Goal: Task Accomplishment & Management: Manage account settings

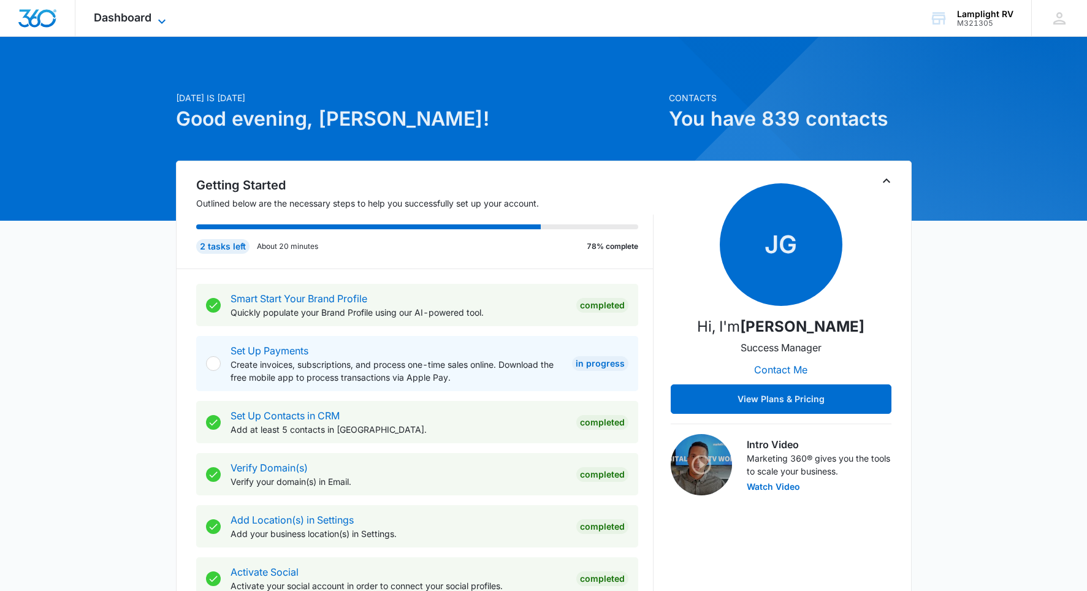
click at [161, 14] on icon at bounding box center [161, 21] width 15 height 15
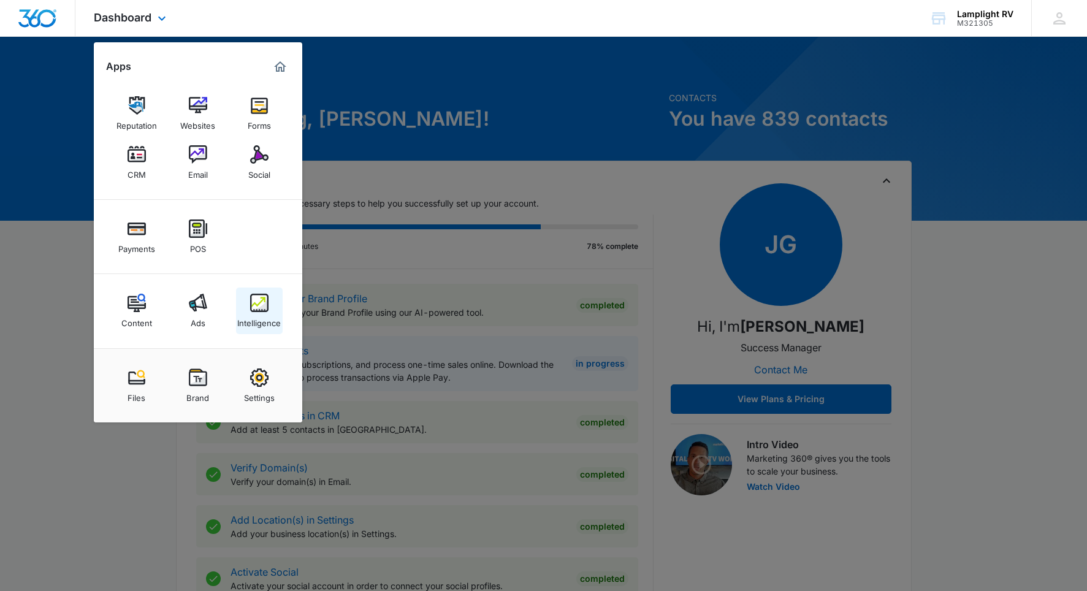
click at [251, 307] on img at bounding box center [259, 303] width 18 height 18
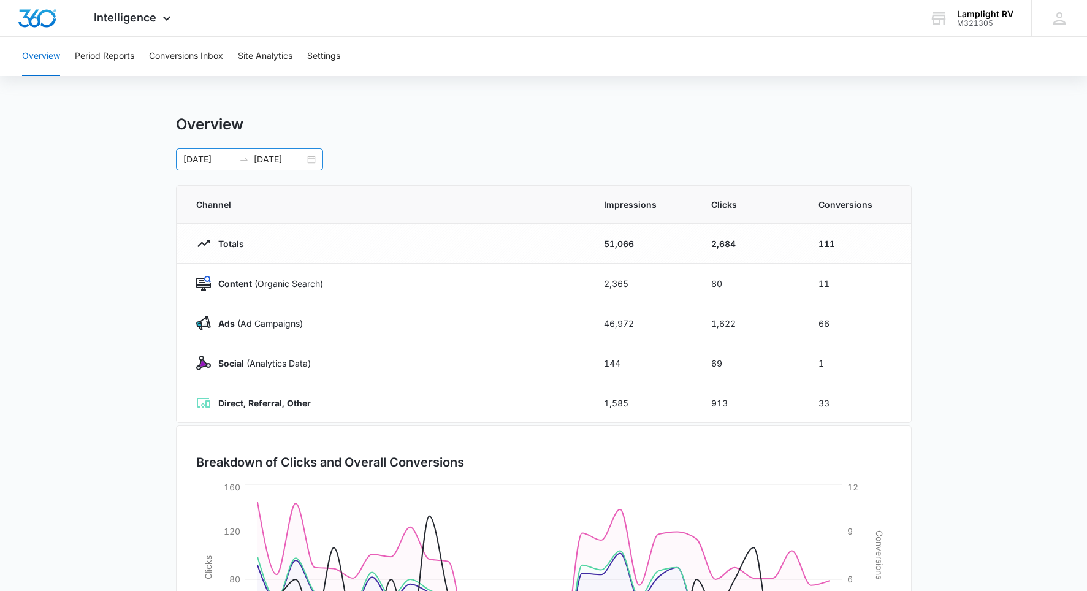
click at [313, 160] on div "09/08/2025 10/08/2025" at bounding box center [249, 159] width 147 height 22
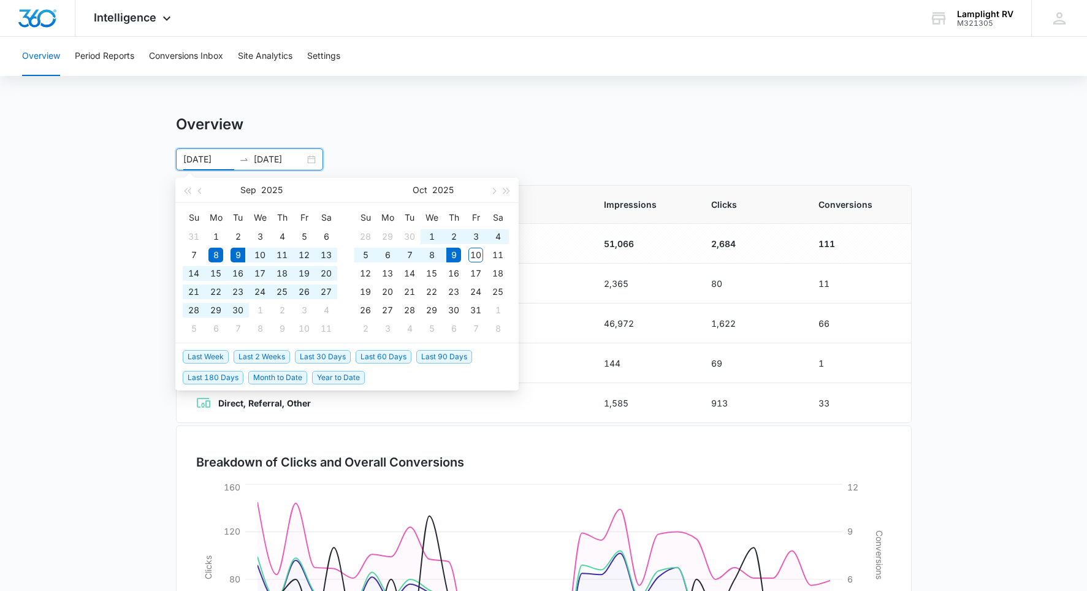
click at [319, 351] on span "Last 30 Days" at bounding box center [323, 356] width 56 height 13
type input "09/09/2025"
type input "10/09/2025"
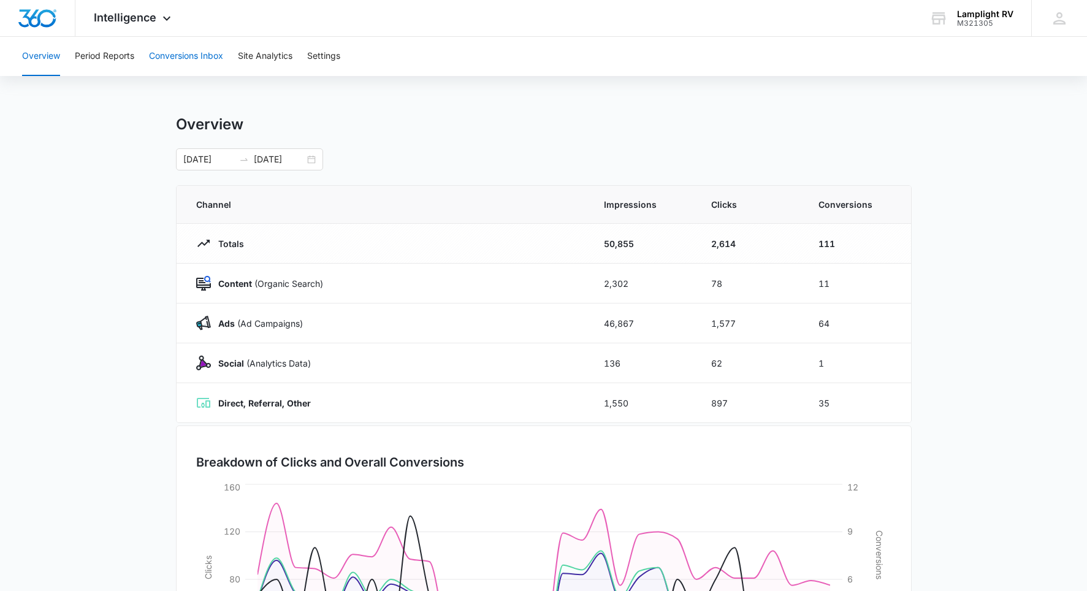
click at [214, 59] on button "Conversions Inbox" at bounding box center [186, 56] width 74 height 39
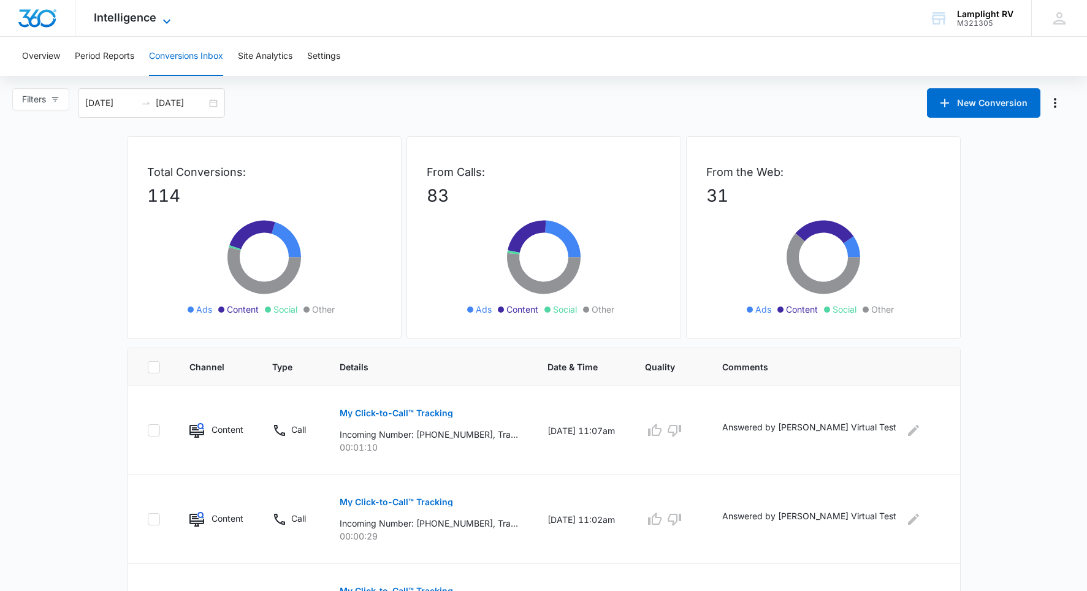
click at [167, 14] on icon at bounding box center [166, 21] width 15 height 15
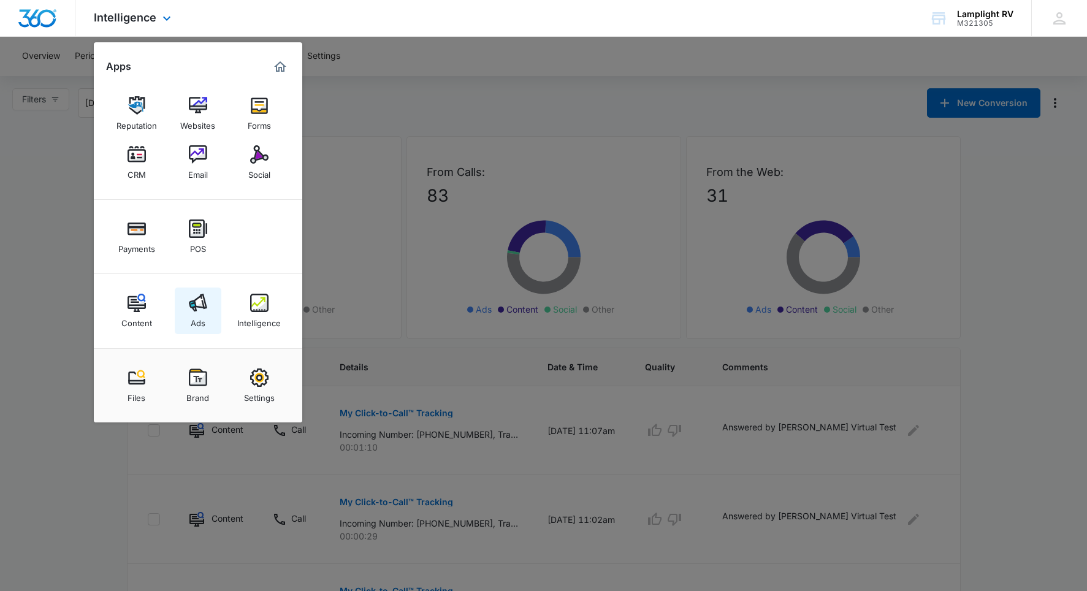
click at [196, 303] on img at bounding box center [198, 303] width 18 height 18
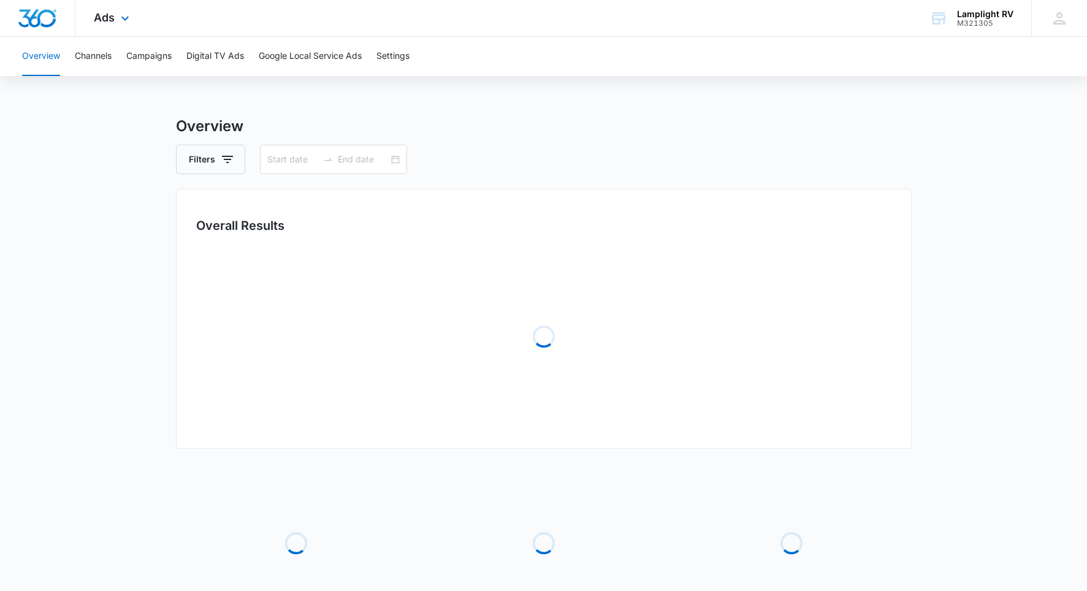
type input "09/09/2025"
type input "10/09/2025"
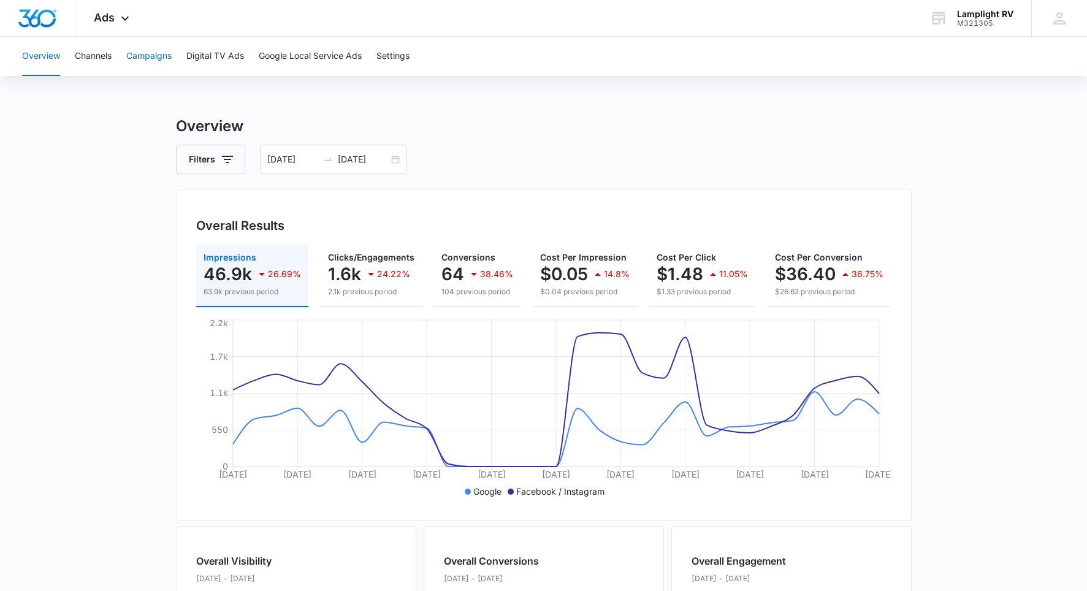
click at [160, 59] on button "Campaigns" at bounding box center [148, 56] width 45 height 39
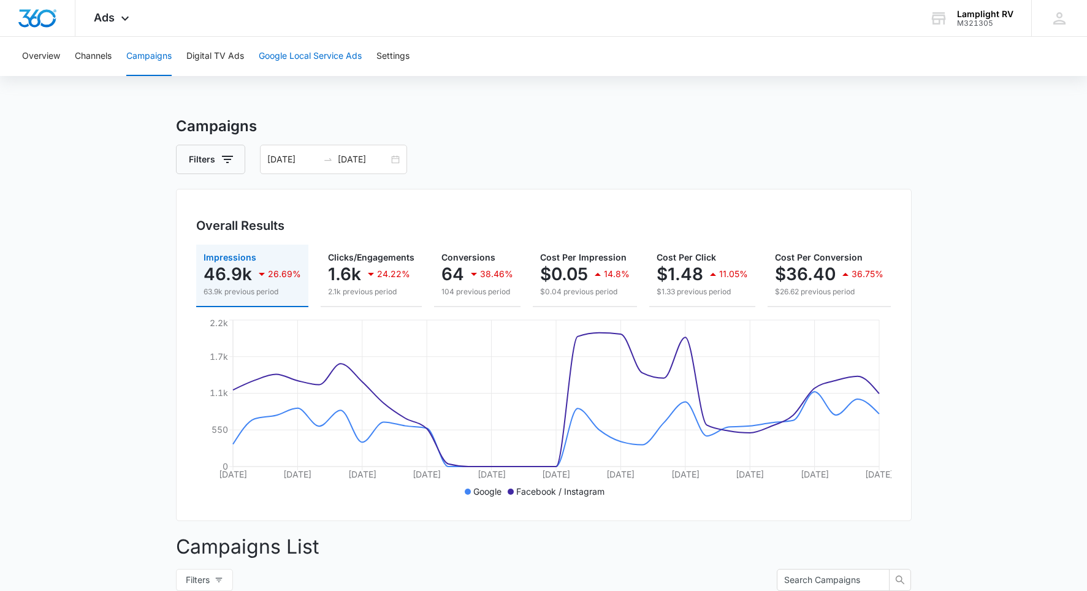
click at [340, 53] on button "Google Local Service Ads" at bounding box center [310, 56] width 103 height 39
